Goal: Transaction & Acquisition: Purchase product/service

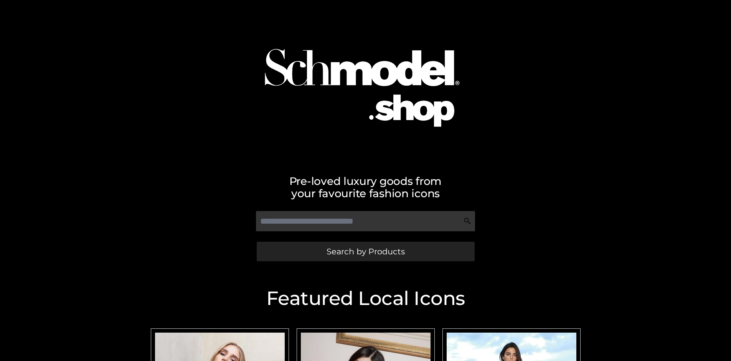
click at [365, 251] on span "Search by Products" at bounding box center [365, 251] width 78 height 8
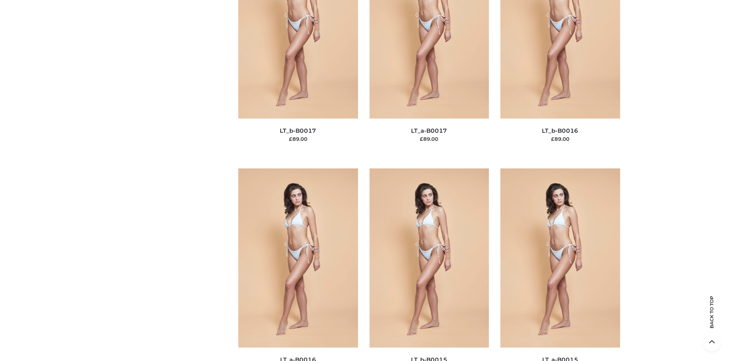
scroll to position [2575, 0]
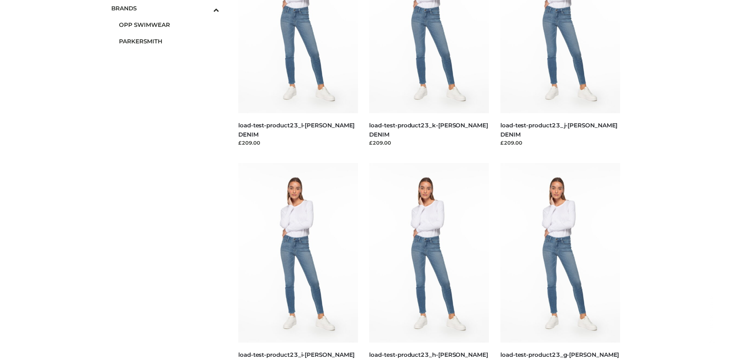
click at [169, 41] on span "PARKERSMITH" at bounding box center [169, 41] width 101 height 9
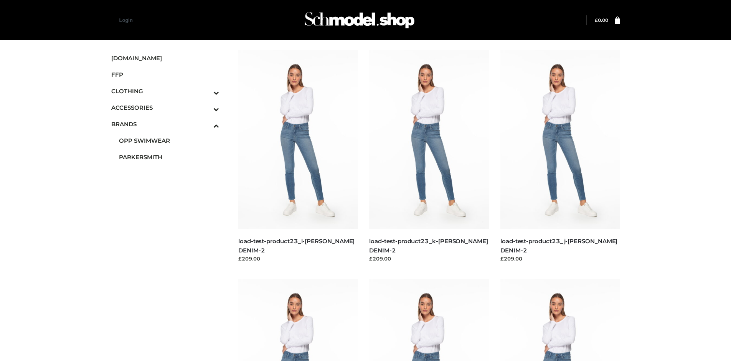
scroll to position [590, 0]
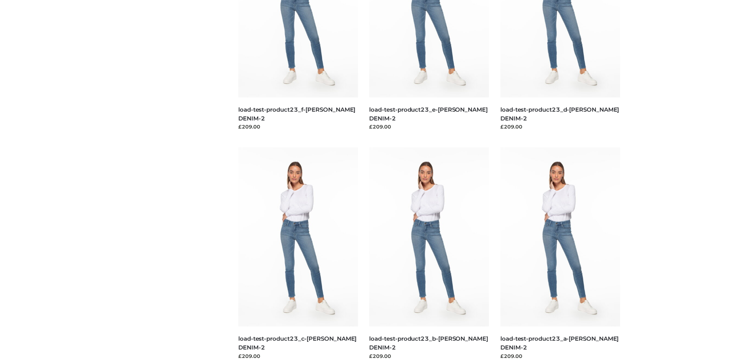
click at [429, 254] on img at bounding box center [429, 236] width 120 height 179
click at [560, 254] on img at bounding box center [560, 236] width 120 height 179
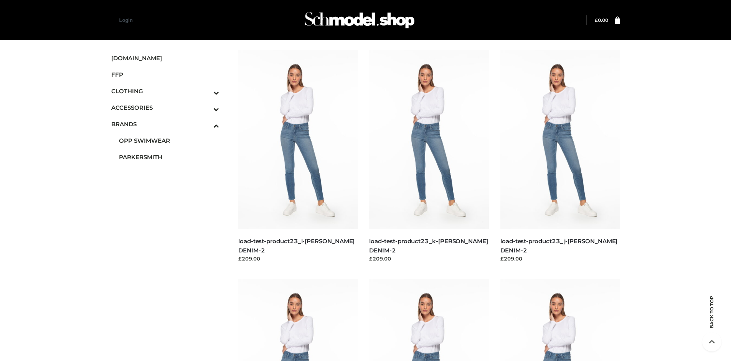
click at [560, 157] on img at bounding box center [560, 139] width 120 height 179
click at [298, 157] on img at bounding box center [298, 139] width 120 height 179
click at [206, 107] on icon "Toggle Submenu" at bounding box center [176, 109] width 86 height 9
click at [169, 140] on span "JEWELRY" at bounding box center [169, 140] width 101 height 9
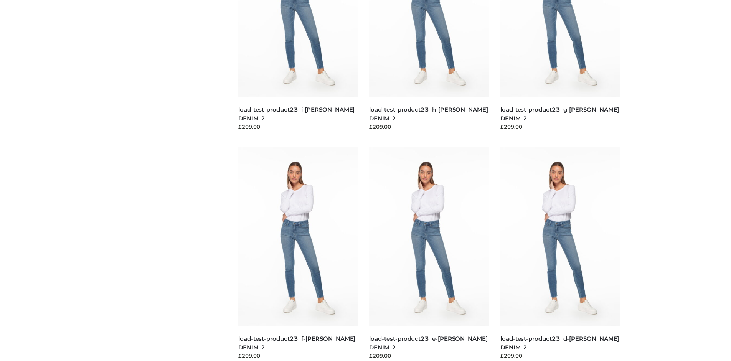
click at [560, 254] on img at bounding box center [560, 236] width 120 height 179
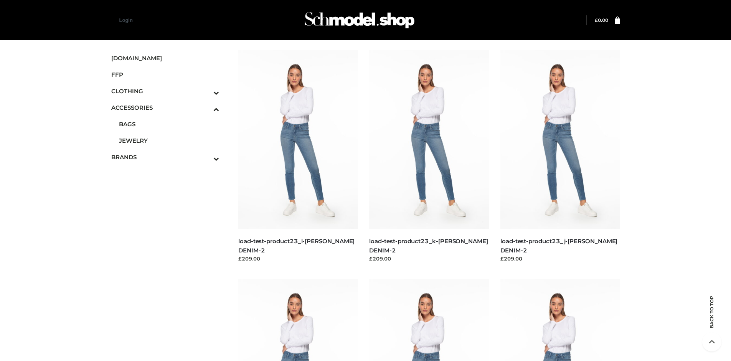
scroll to position [590, 0]
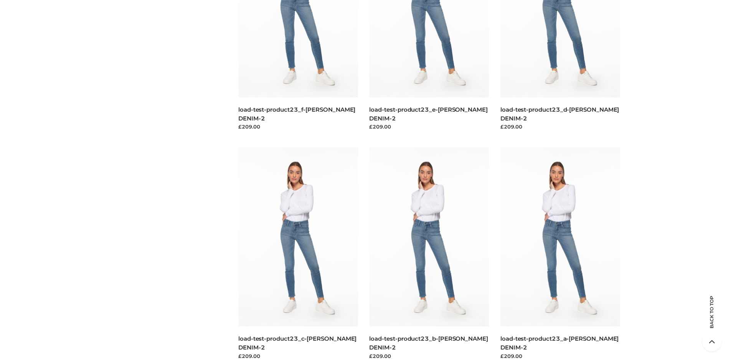
click at [560, 254] on img at bounding box center [560, 236] width 120 height 179
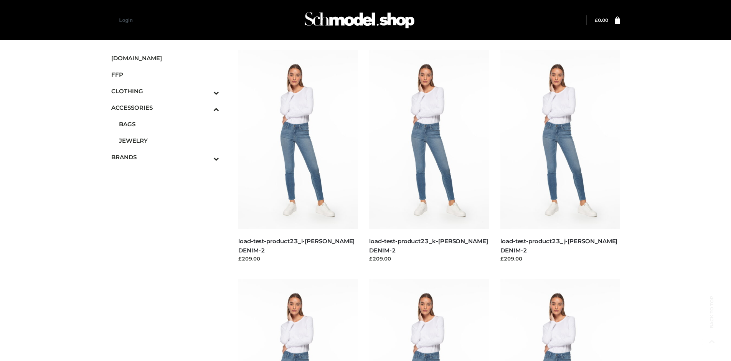
click at [560, 320] on img at bounding box center [560, 368] width 120 height 179
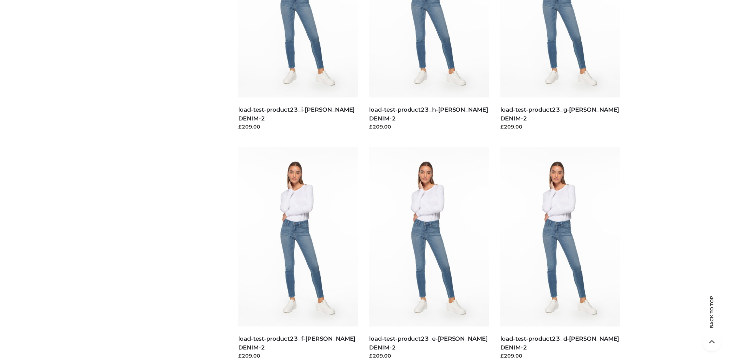
click at [429, 254] on img at bounding box center [429, 236] width 120 height 179
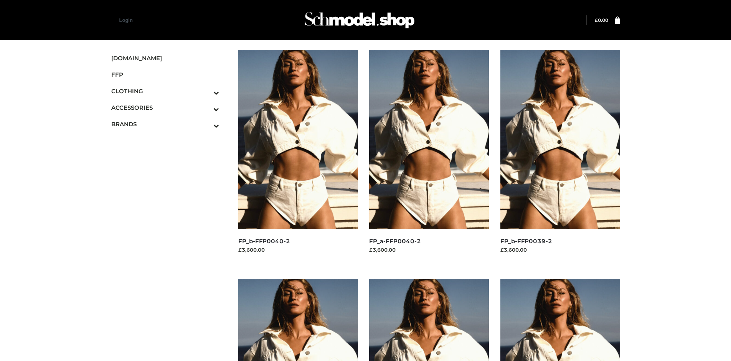
click at [560, 157] on img at bounding box center [560, 139] width 120 height 179
click at [298, 157] on img at bounding box center [298, 139] width 120 height 179
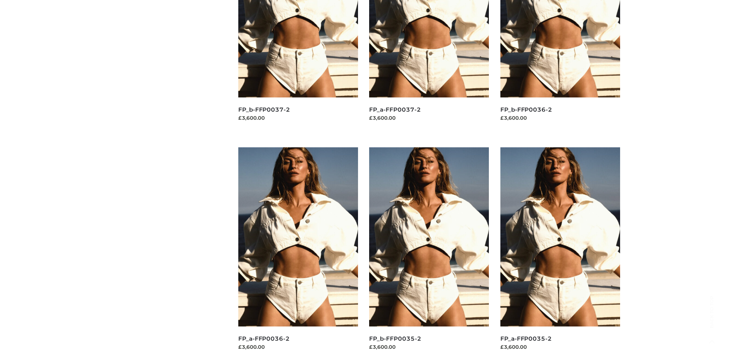
click at [429, 254] on img at bounding box center [429, 236] width 120 height 179
click at [560, 254] on img at bounding box center [560, 236] width 120 height 179
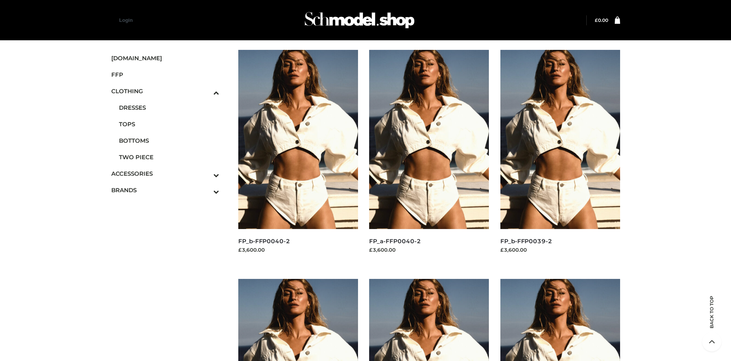
click at [169, 140] on span "BOTTOMS" at bounding box center [169, 140] width 101 height 9
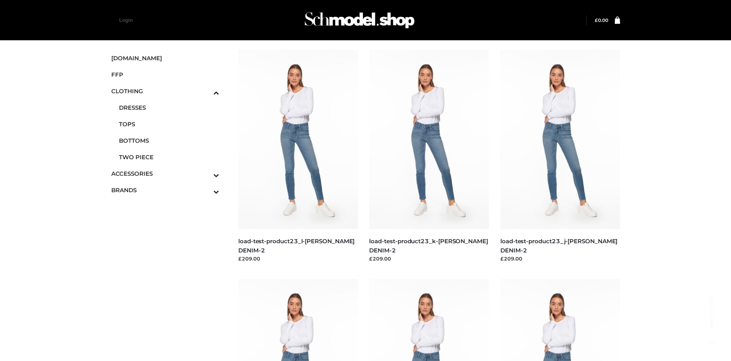
scroll to position [590, 0]
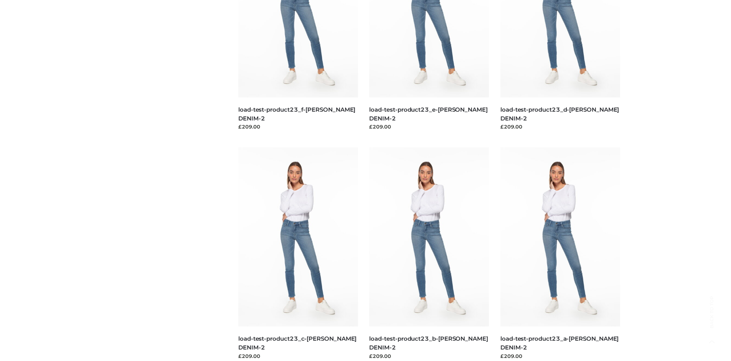
click at [429, 254] on img at bounding box center [429, 236] width 120 height 179
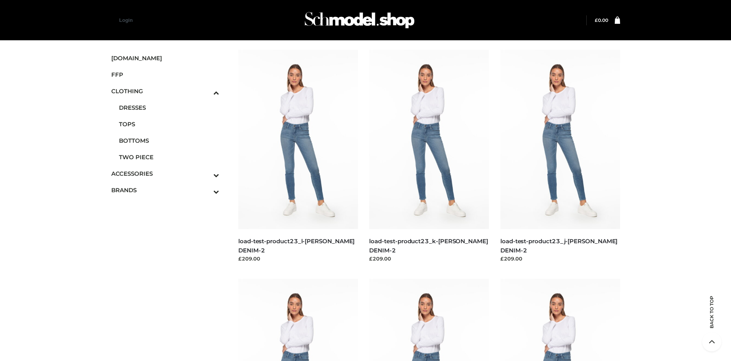
click at [298, 157] on img at bounding box center [298, 139] width 120 height 179
click at [429, 320] on img at bounding box center [429, 368] width 120 height 179
click at [560, 320] on img at bounding box center [560, 368] width 120 height 179
